Goal: Transaction & Acquisition: Obtain resource

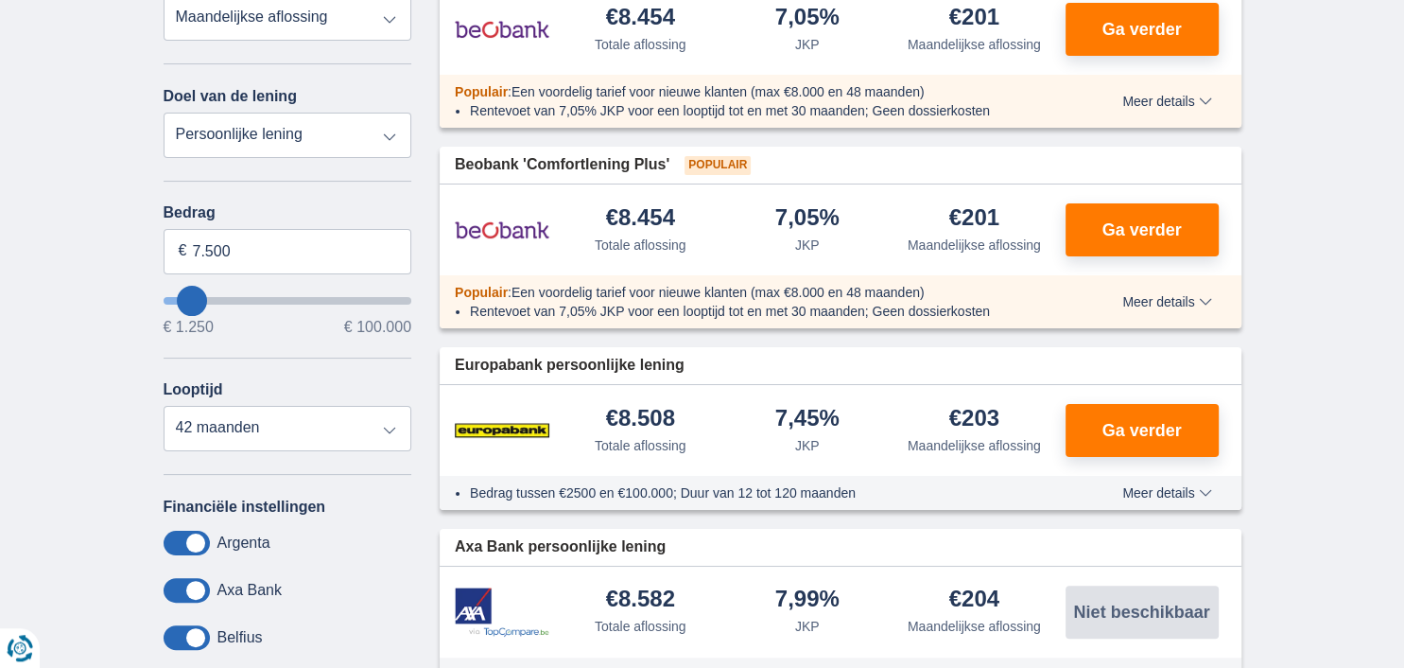
scroll to position [200, 0]
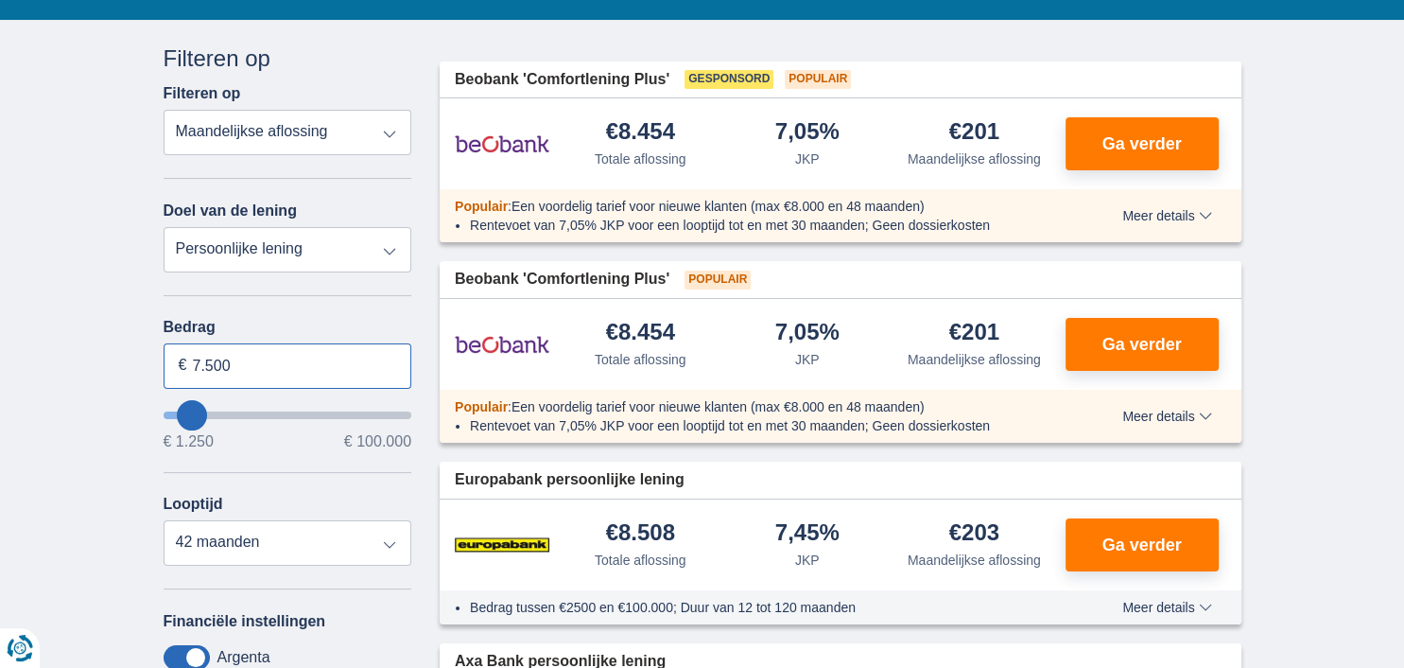
drag, startPoint x: 321, startPoint y: 369, endPoint x: 119, endPoint y: 354, distance: 202.9
click at [164, 354] on input "7.500" at bounding box center [288, 365] width 249 height 45
type input "100.000"
type input "99250"
click at [164, 520] on select "12 maanden 18 maanden 24 maanden 30 maanden 36 maanden 42 maanden 48 maanden 60…" at bounding box center [288, 542] width 249 height 45
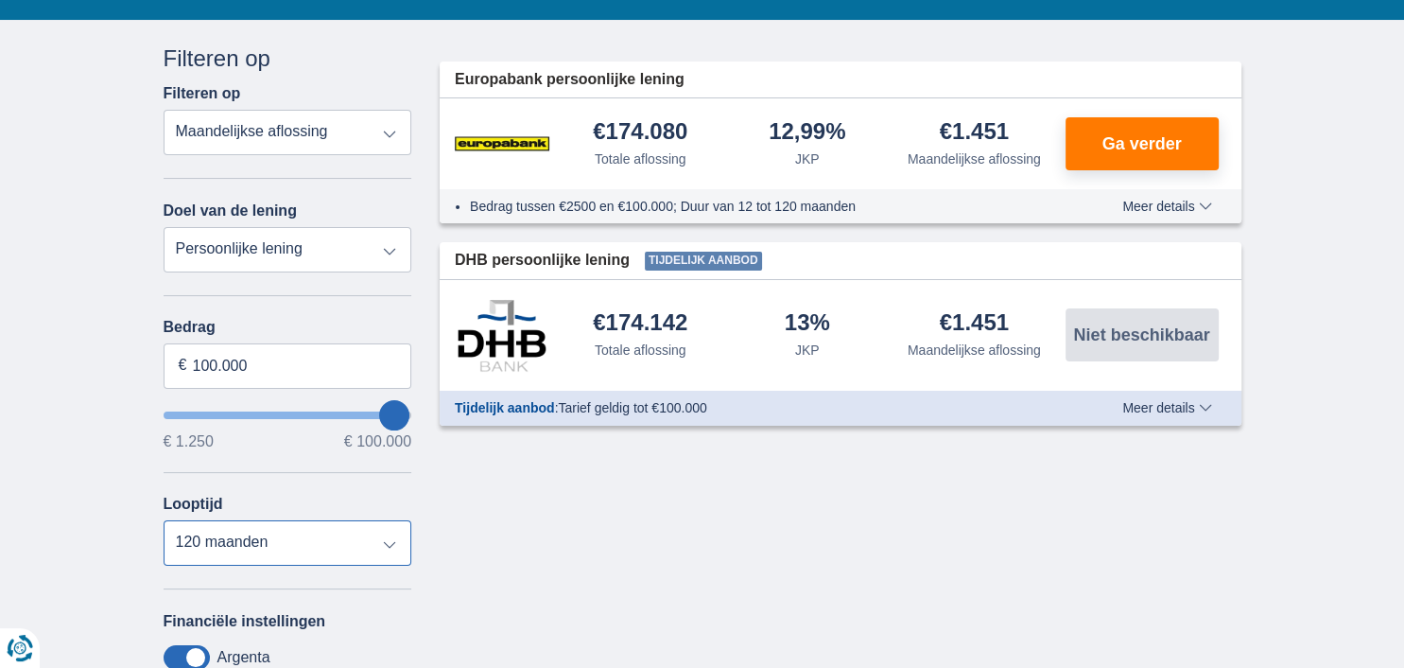
select select "120"
drag, startPoint x: 391, startPoint y: 542, endPoint x: 35, endPoint y: 153, distance: 527.4
click at [35, 153] on div "× widget.non-eligible-application.title widget.non-eligible-application.text no…" at bounding box center [702, 503] width 1404 height 967
click at [164, 227] on select "Persoonlijke lening Auto Moto / fiets Mobilhome / caravan Renovatie Energie Sch…" at bounding box center [288, 249] width 249 height 45
select select "debtConsolidation"
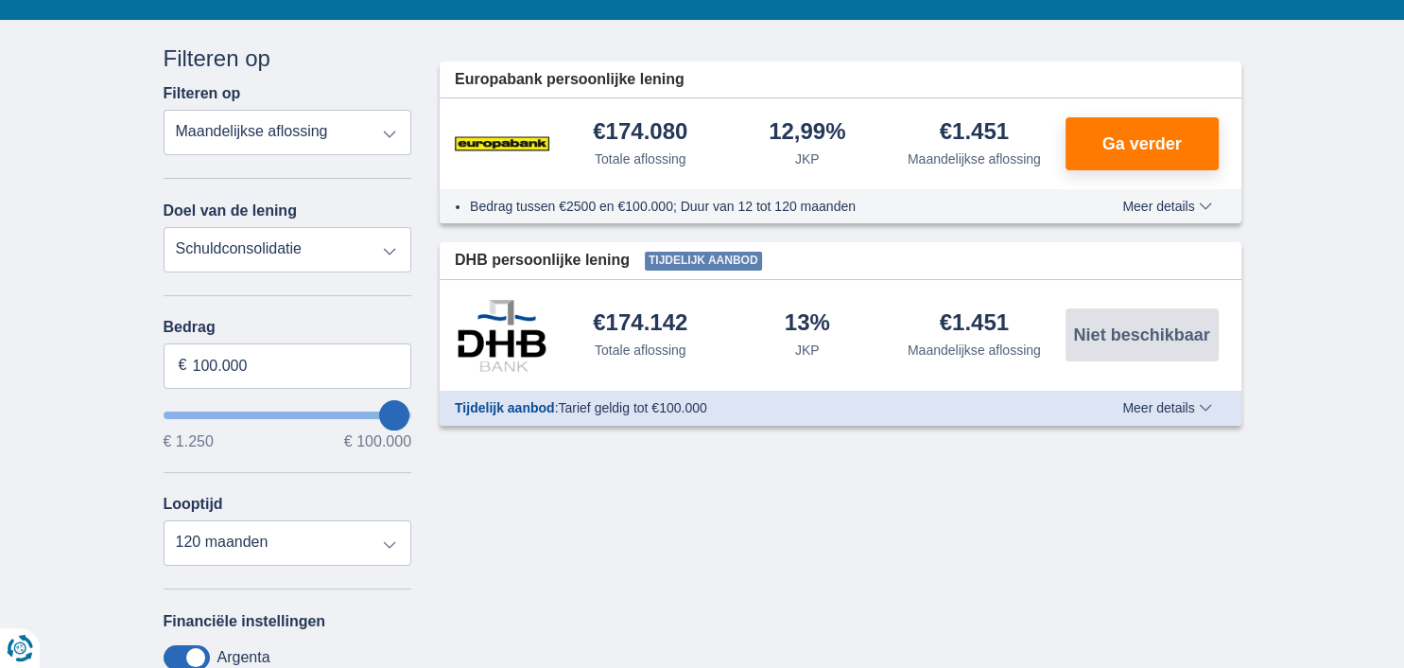
click option "Schuldconsolidatie" at bounding box center [0, 0] width 0 height 0
type input "10.000"
type input "10250"
select select "48"
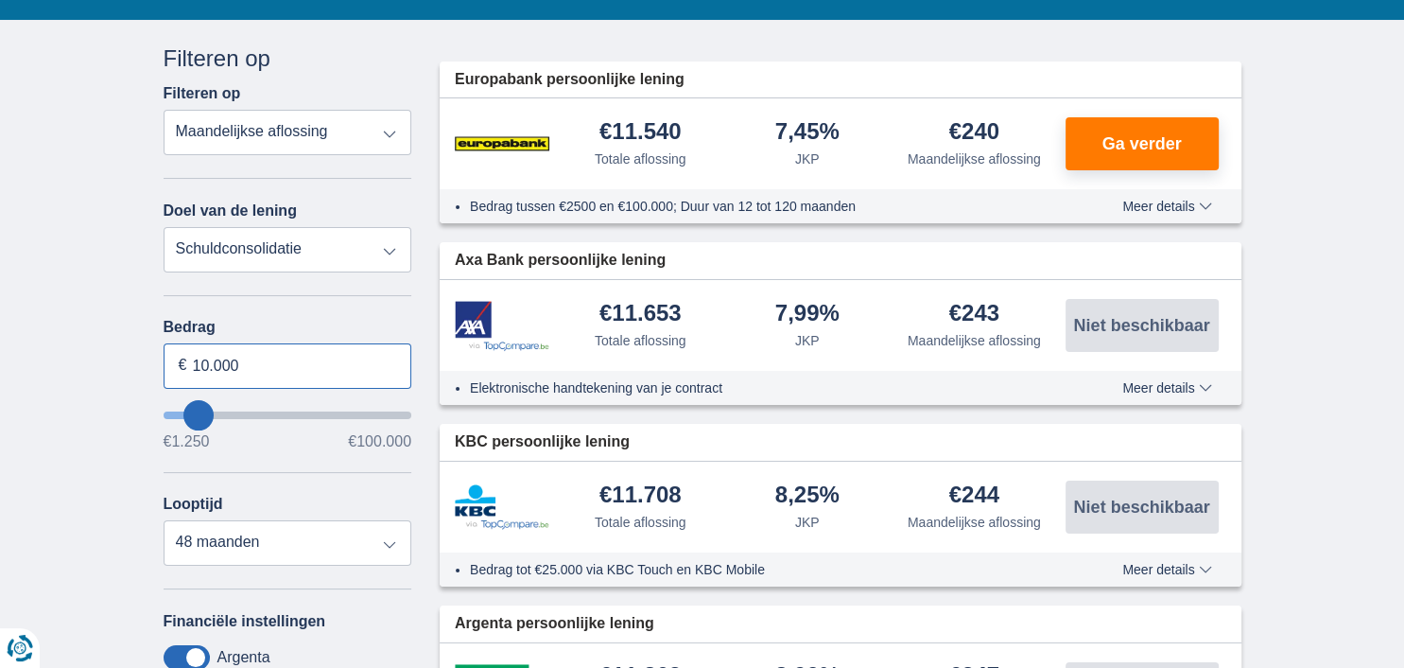
click at [287, 359] on input "10.000" at bounding box center [288, 365] width 249 height 45
type input "100.000"
type input "99250"
click at [164, 520] on select "12 maanden 18 maanden 24 maanden 30 maanden 36 maanden 42 maanden 48 maanden 60…" at bounding box center [288, 542] width 249 height 45
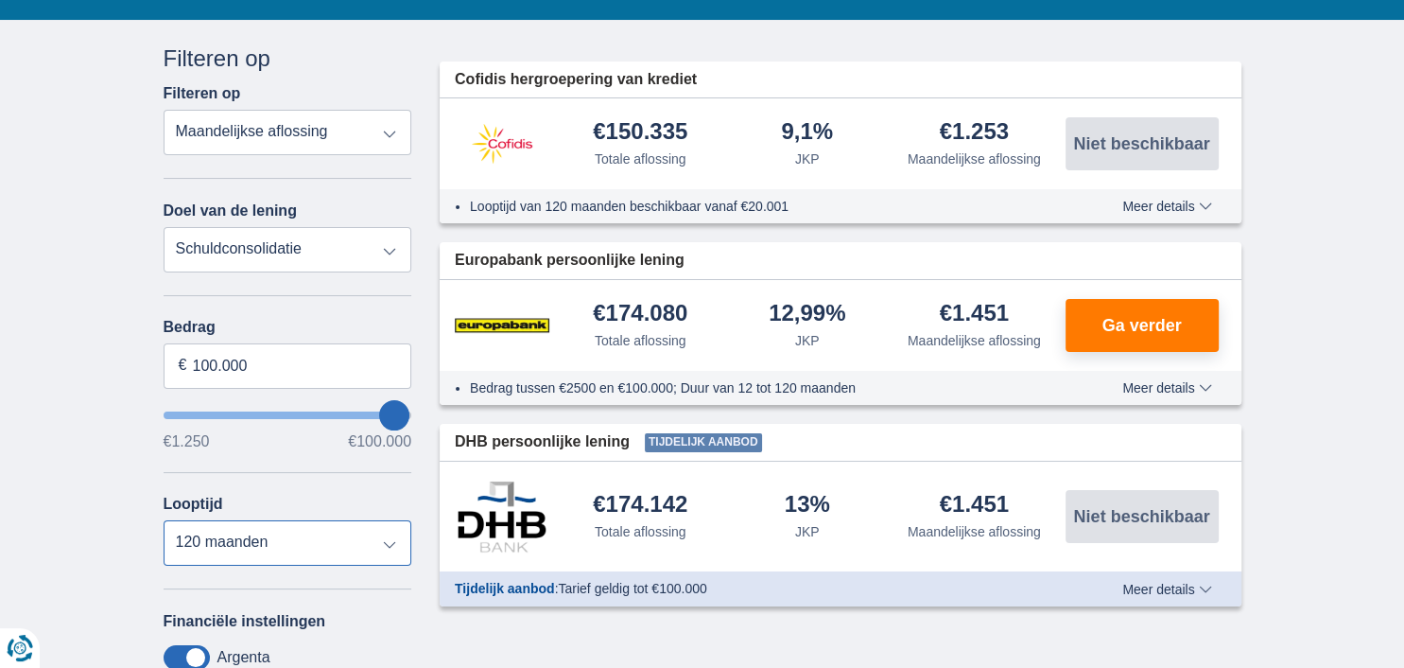
select select "120"
click at [388, 543] on select "12 maanden 18 maanden 24 maanden 30 maanden 36 maanden 42 maanden 48 maanden 60…" at bounding box center [288, 542] width 249 height 45
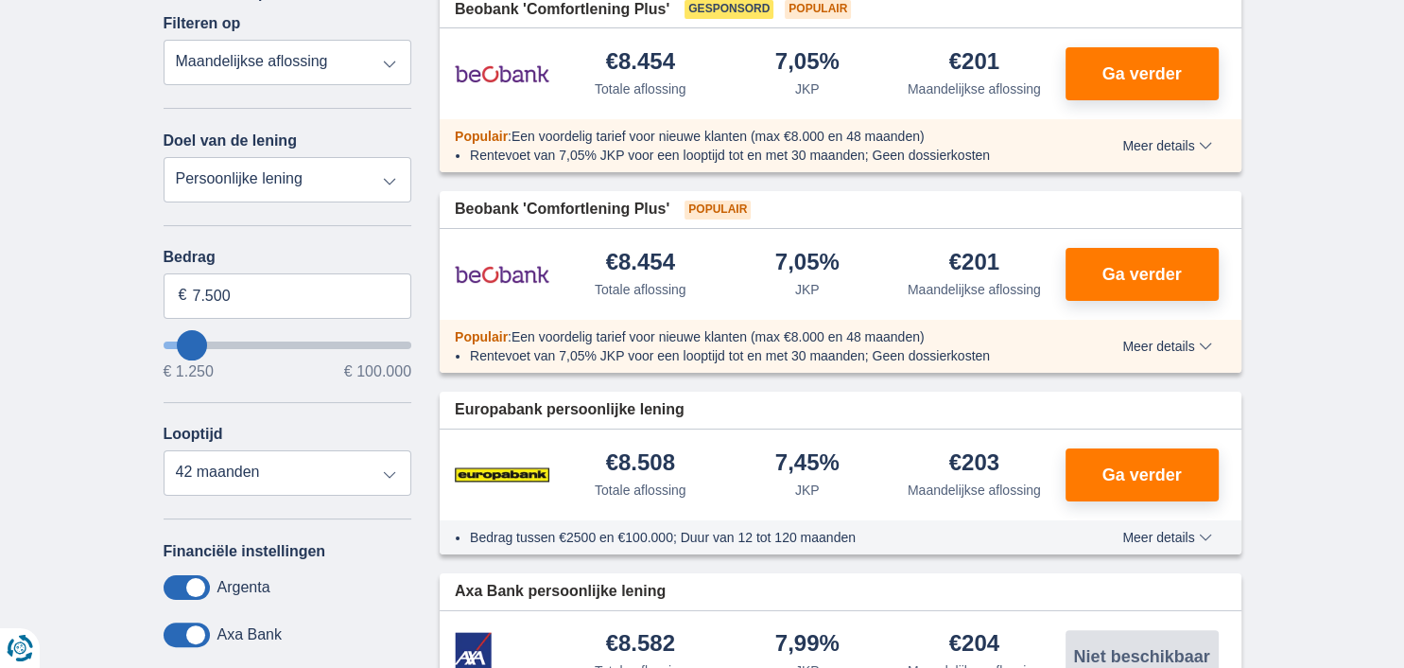
scroll to position [299, 0]
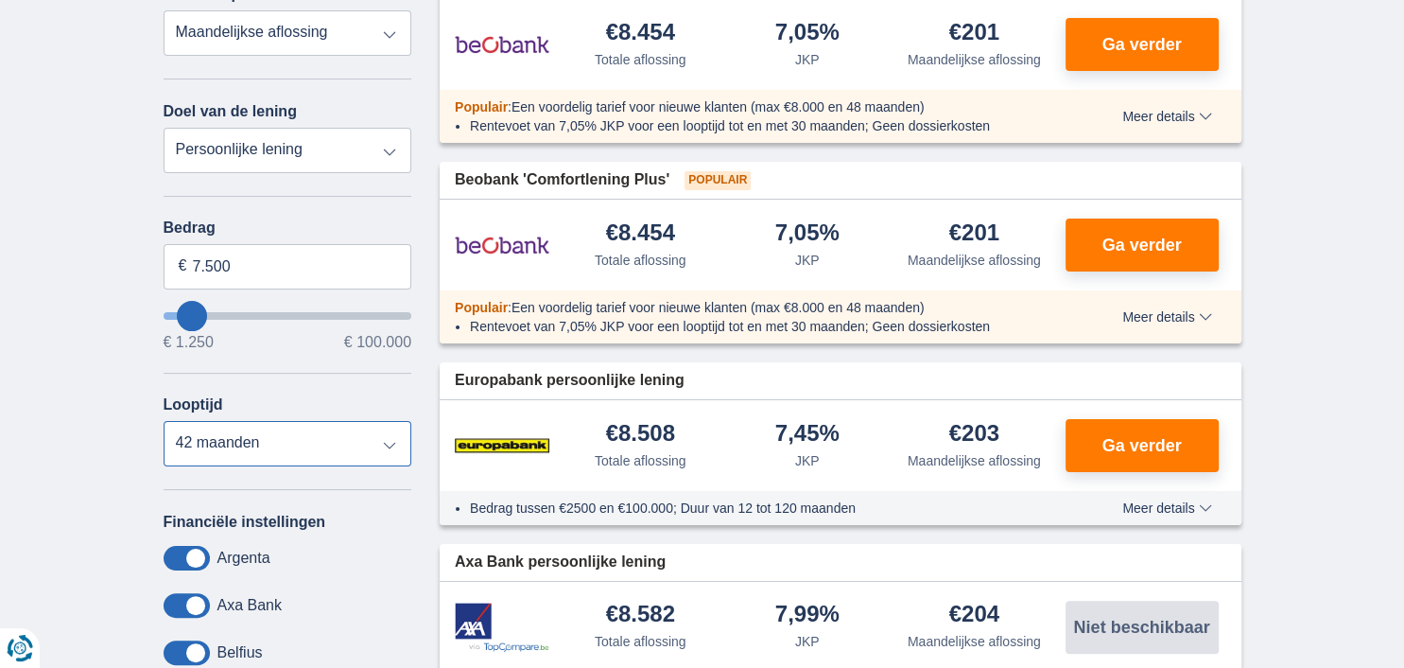
click at [164, 421] on select "12 maanden 18 maanden 24 maanden 30 maanden 36 maanden 42 maanden" at bounding box center [288, 443] width 249 height 45
